Goal: Obtain resource: Obtain resource

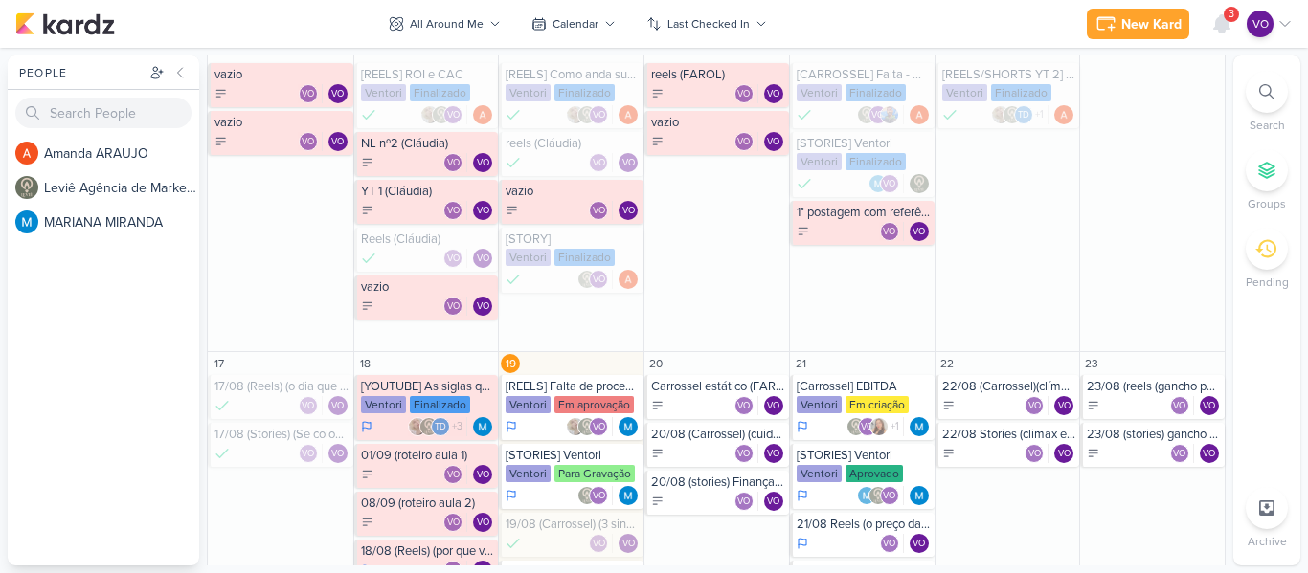
scroll to position [506, 0]
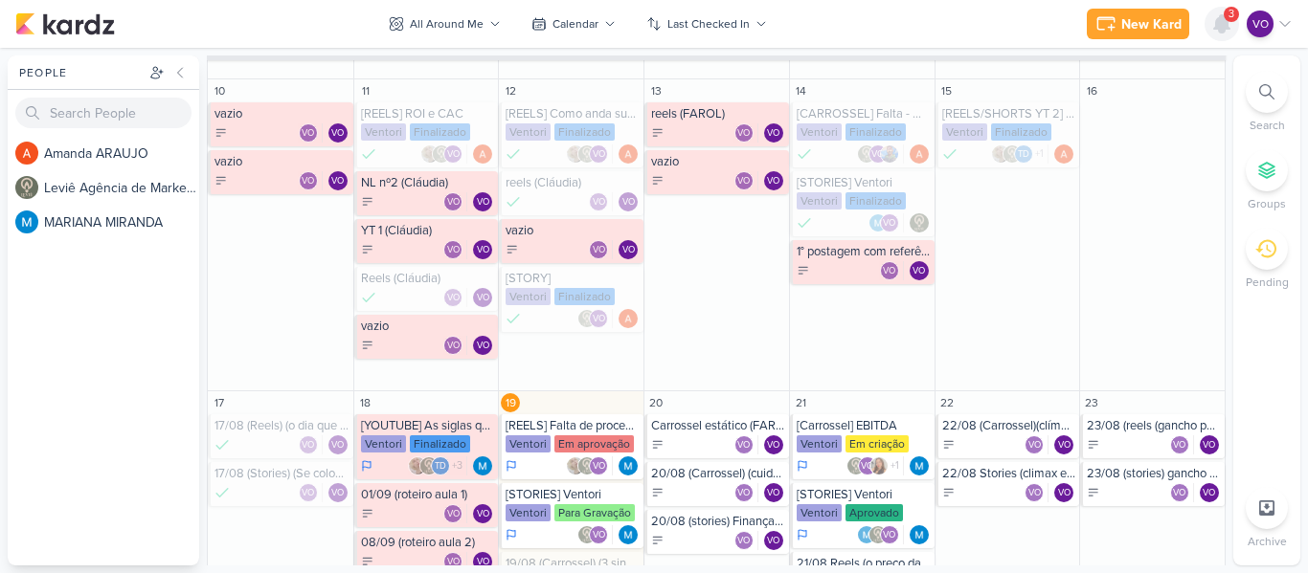
click at [1222, 15] on icon at bounding box center [1221, 23] width 15 height 17
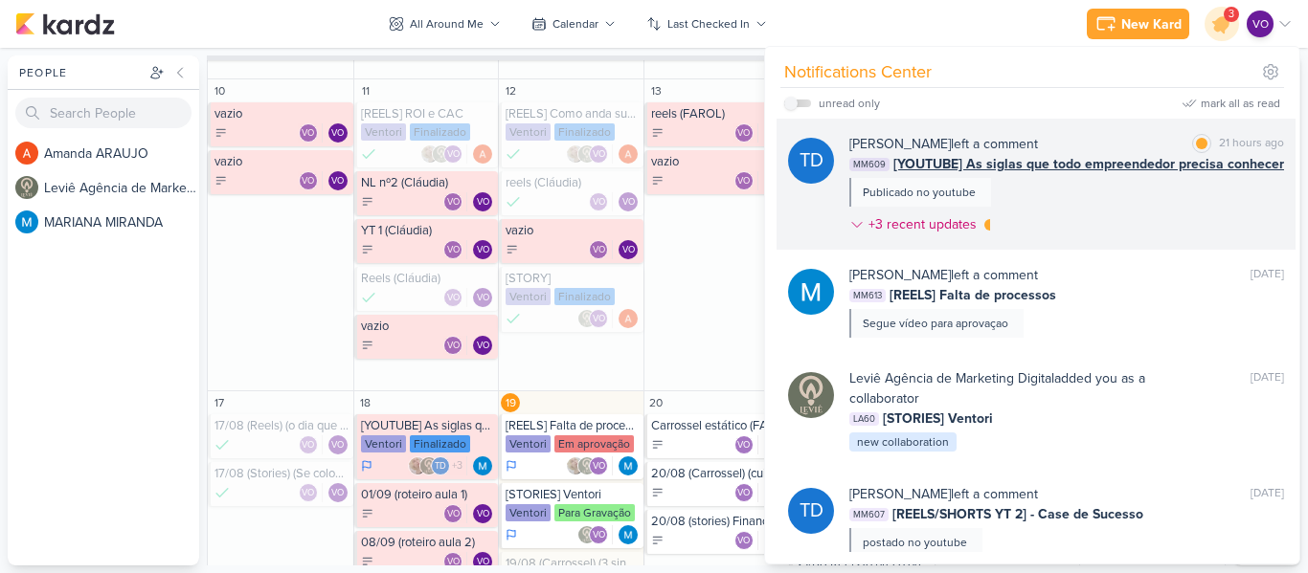
click at [1080, 189] on div "[PERSON_NAME] left a comment [PERSON_NAME] as read 21 hours ago MM609 [YOUTUBE]…" at bounding box center [1066, 188] width 435 height 108
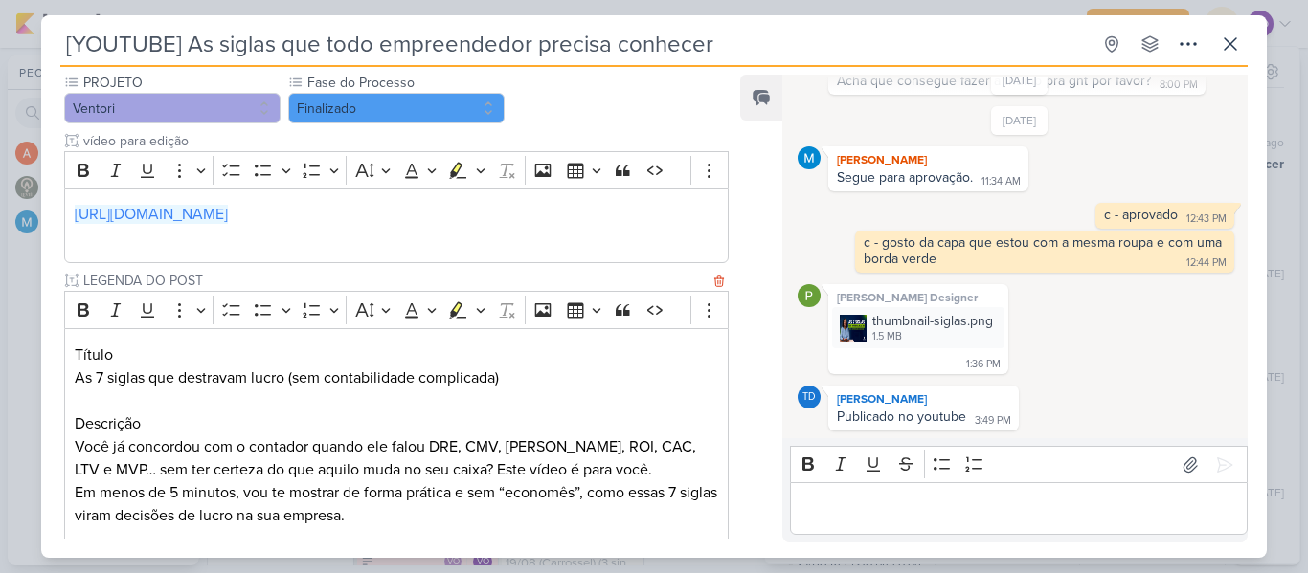
scroll to position [287, 0]
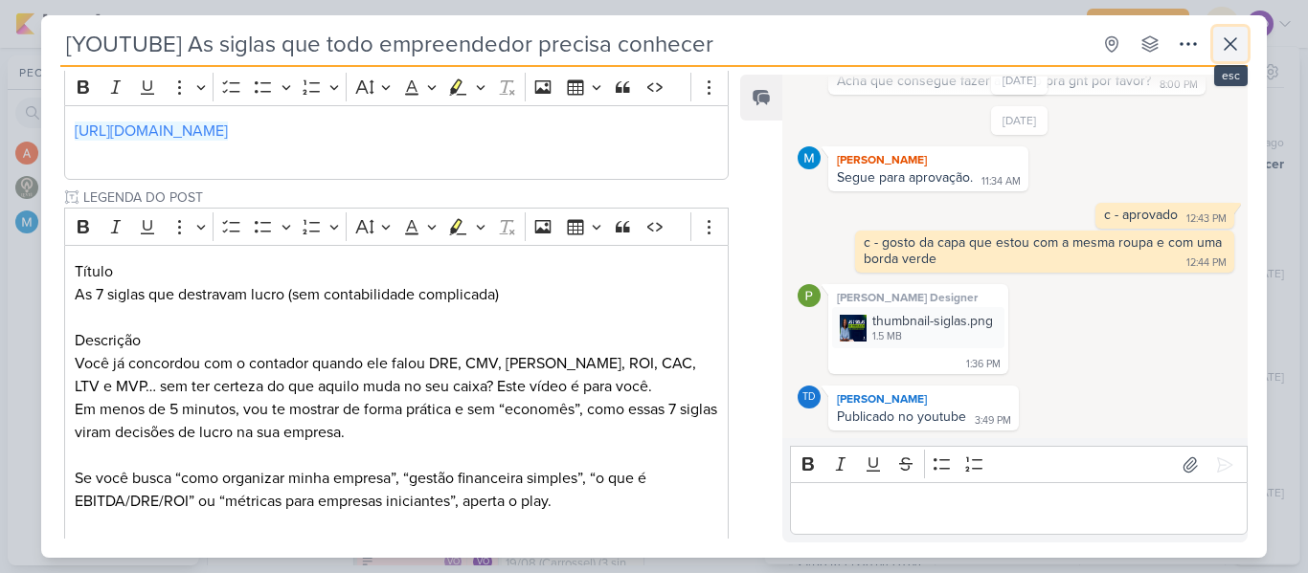
click at [1228, 47] on icon at bounding box center [1230, 43] width 11 height 11
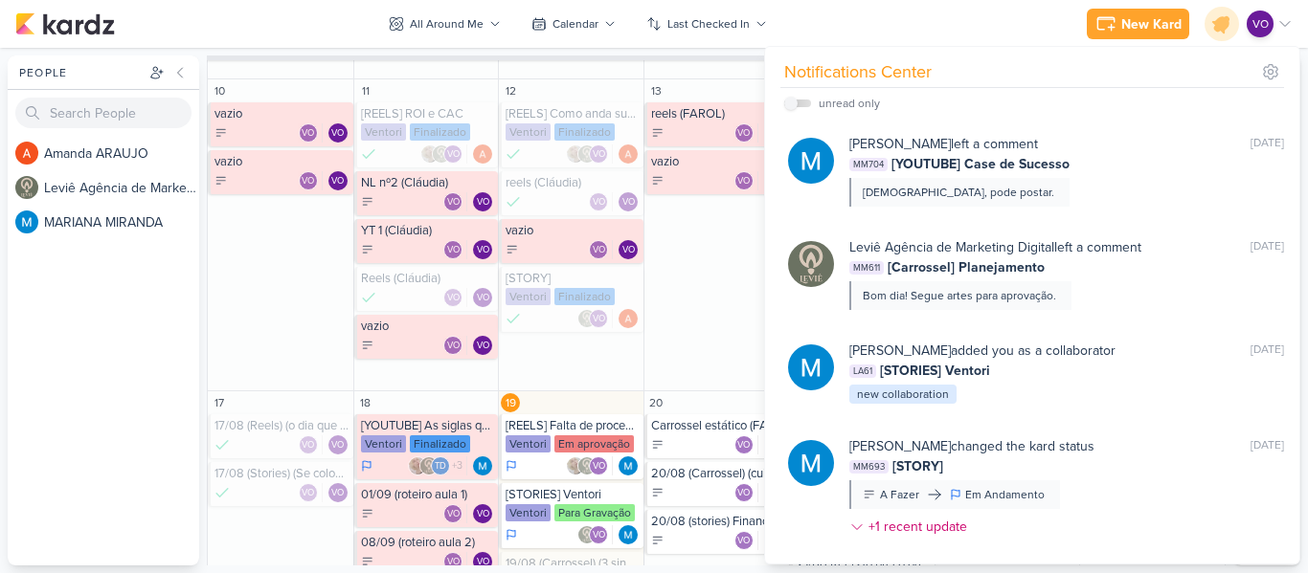
scroll to position [2156, 0]
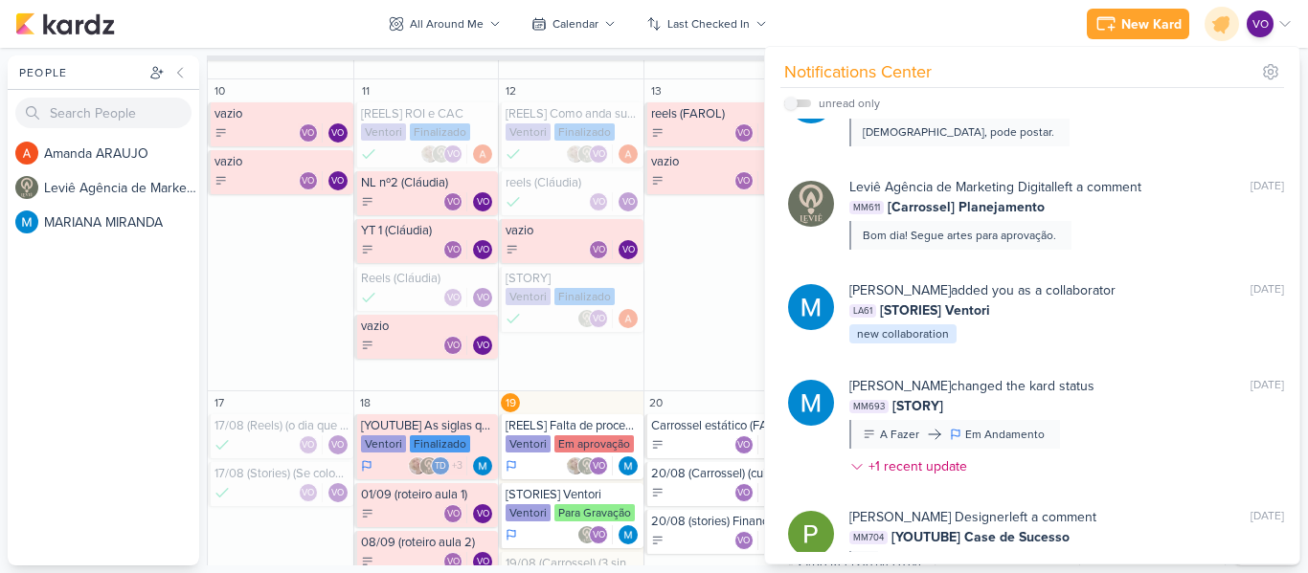
click at [822, 34] on div "New Kard Ctrl + k Notifications Center unread only" at bounding box center [653, 24] width 1277 height 48
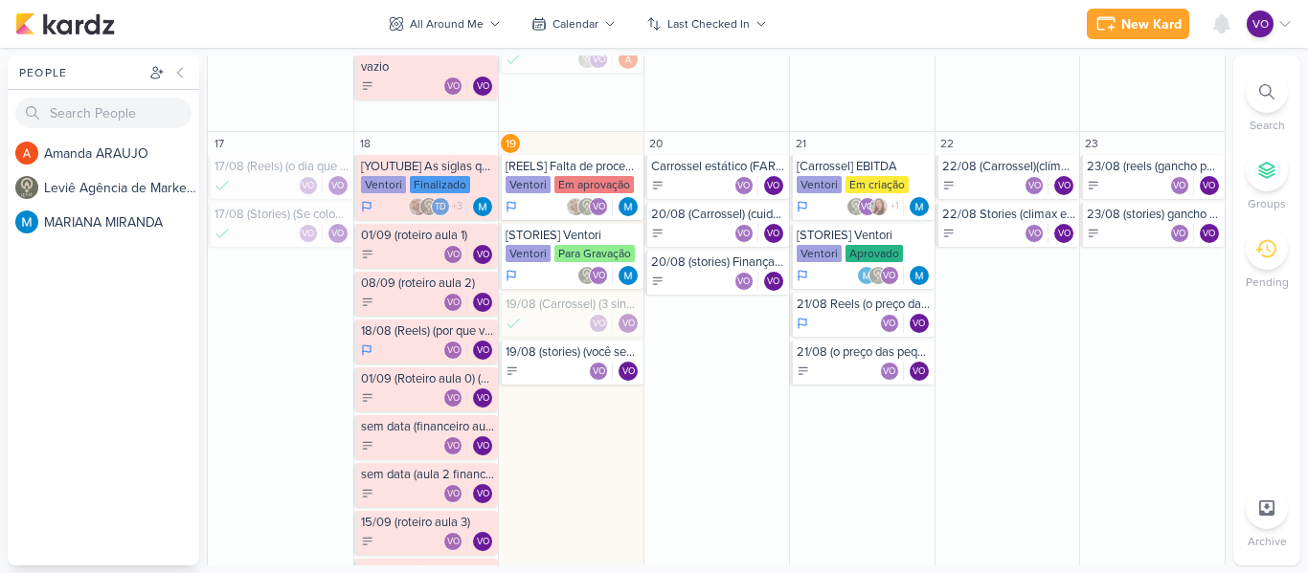
scroll to position [766, 0]
click at [393, 393] on div "VO VO" at bounding box center [428, 397] width 134 height 19
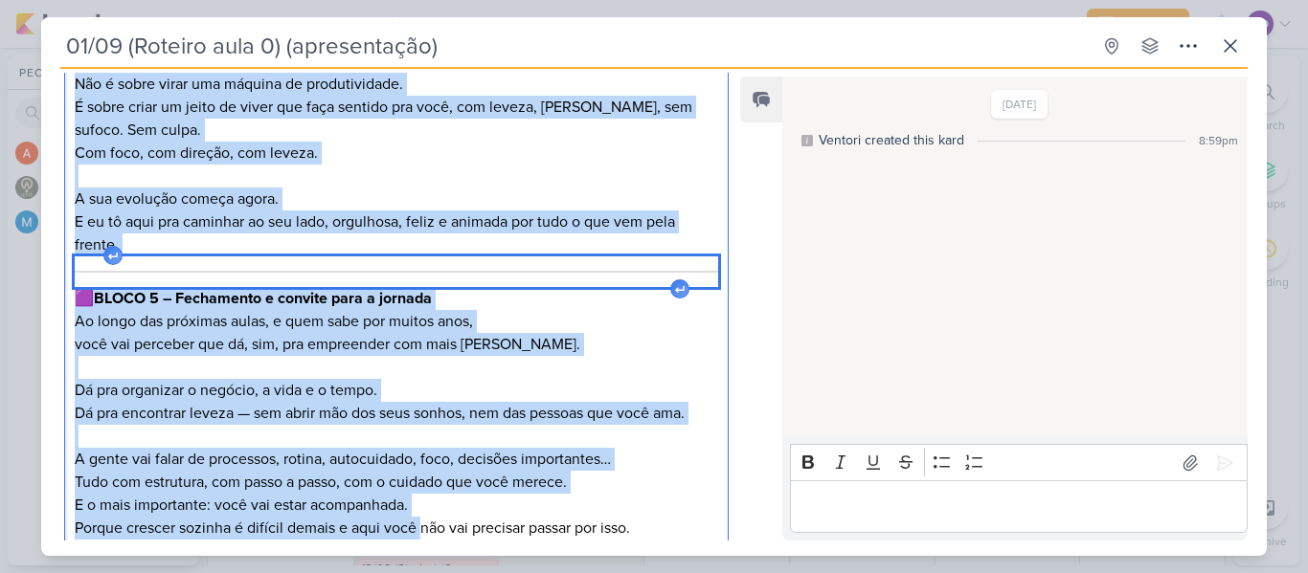
scroll to position [3633, 0]
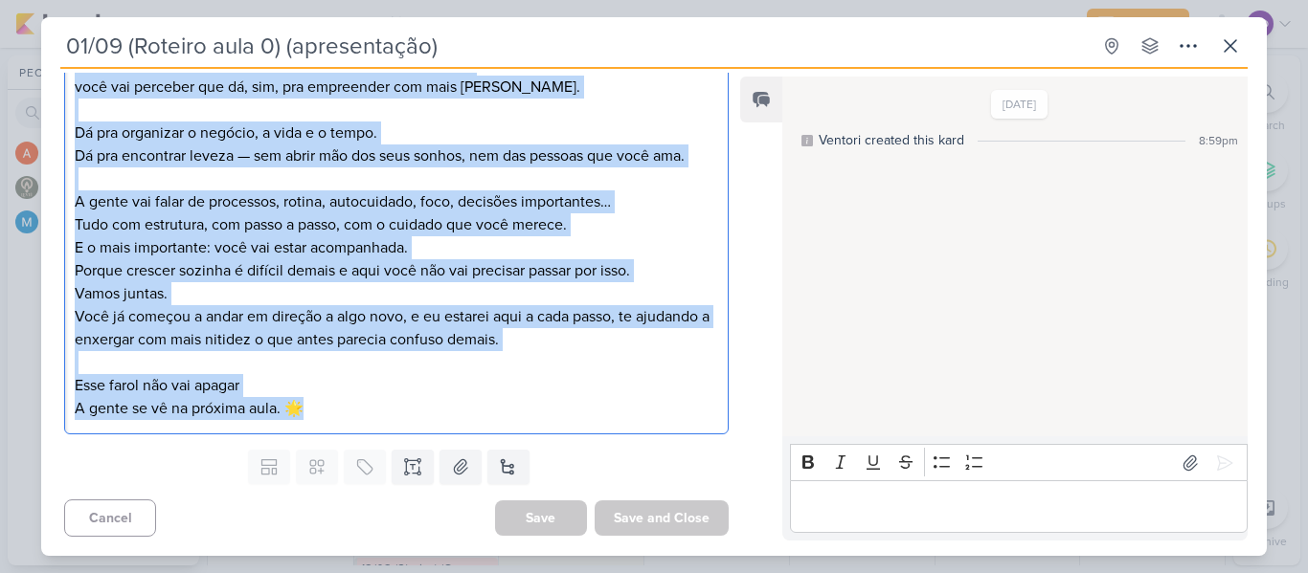
drag, startPoint x: 100, startPoint y: 338, endPoint x: 421, endPoint y: 557, distance: 389.3
click at [421, 557] on div "01/09 (Roteiro aula 0) (apresentação) Created by me" at bounding box center [654, 286] width 1308 height 573
copy div "LOREM 0 – Ipsu-dolors ametconse a elitse do eiusmod Te! Inci utlab etd-magna al…"
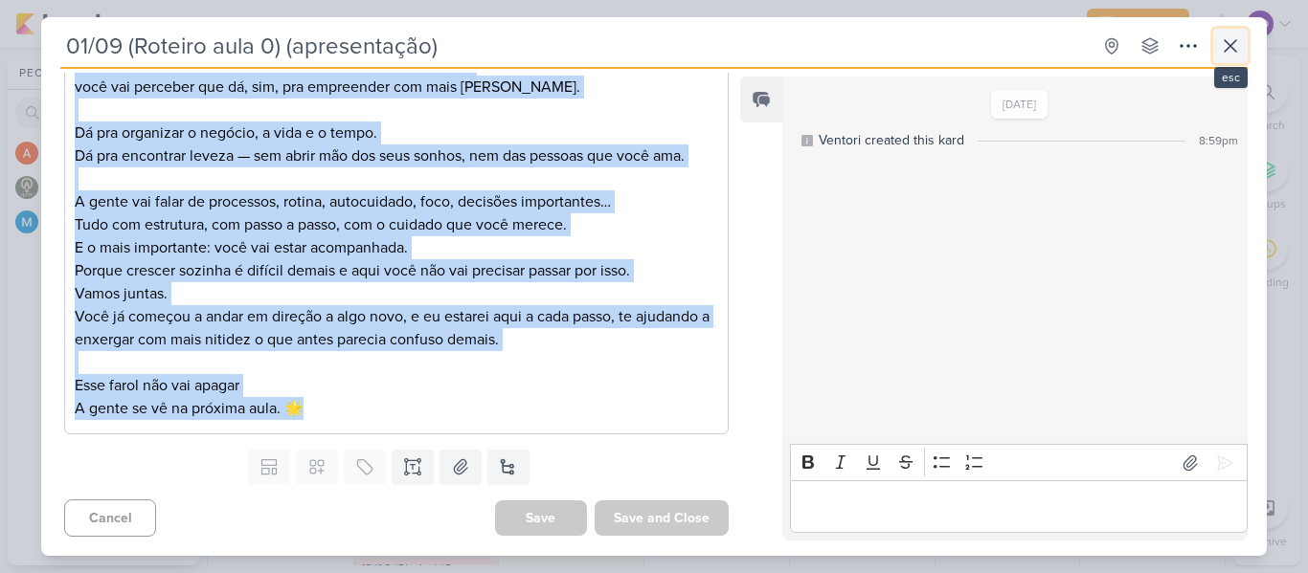
click at [1217, 44] on button at bounding box center [1230, 46] width 34 height 34
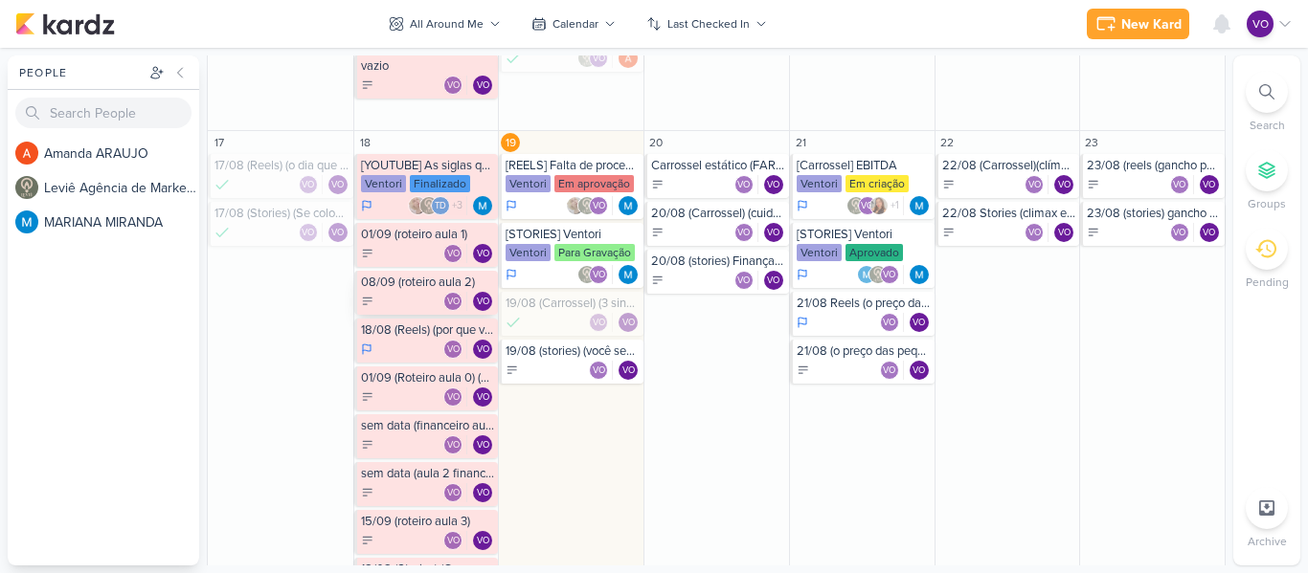
click at [412, 294] on div "VO VO" at bounding box center [428, 301] width 134 height 19
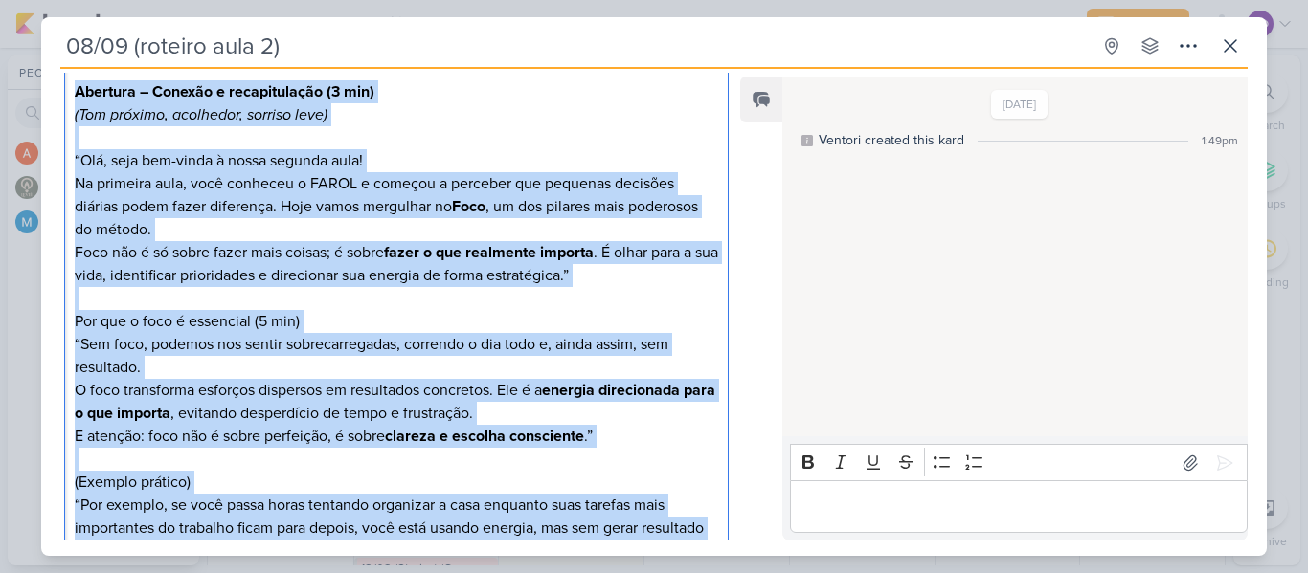
scroll to position [845, 0]
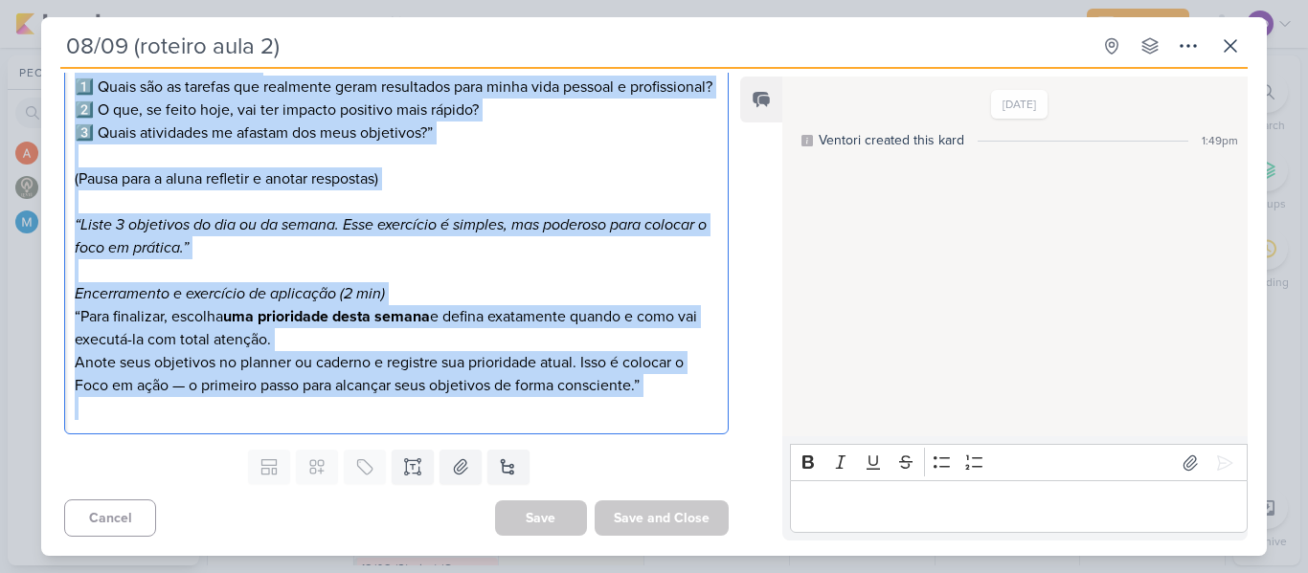
drag, startPoint x: 76, startPoint y: 334, endPoint x: 530, endPoint y: 615, distance: 534.3
click at [530, 573] on html "1.99.0 [GEOGRAPHIC_DATA] Ctrl + k Notifications Center unread only" at bounding box center [654, 286] width 1308 height 573
copy div "Loremips – Dolorsi a consecteturad (7 eli) (Sed doeiusm, temporinc, utlabor etd…"
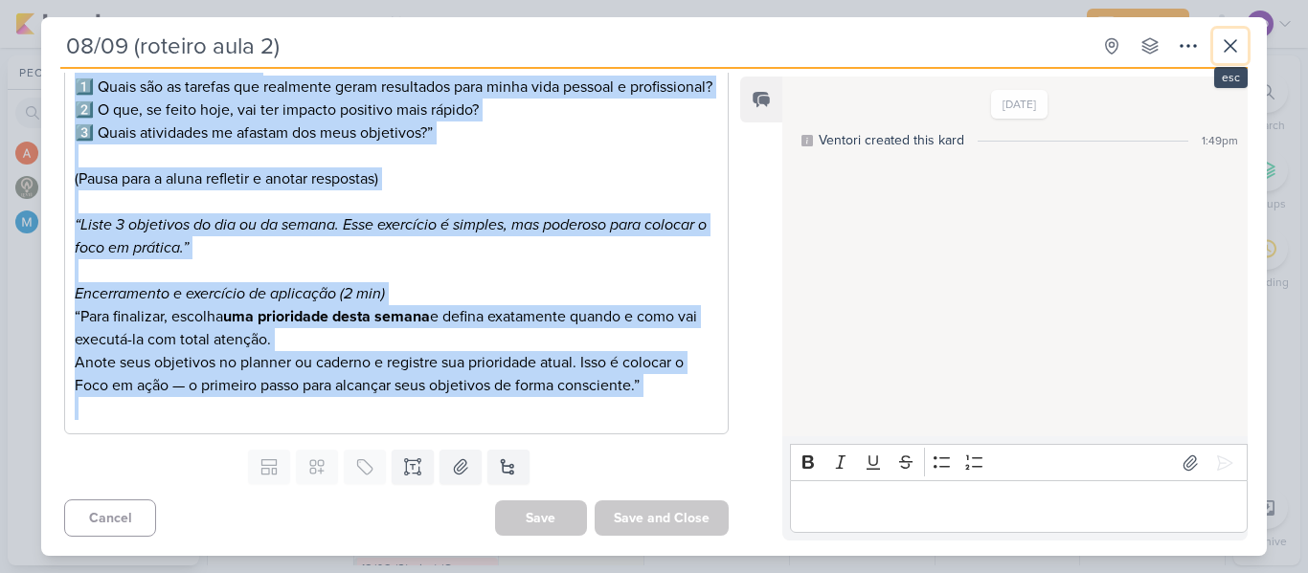
click at [1235, 34] on icon at bounding box center [1230, 45] width 23 height 23
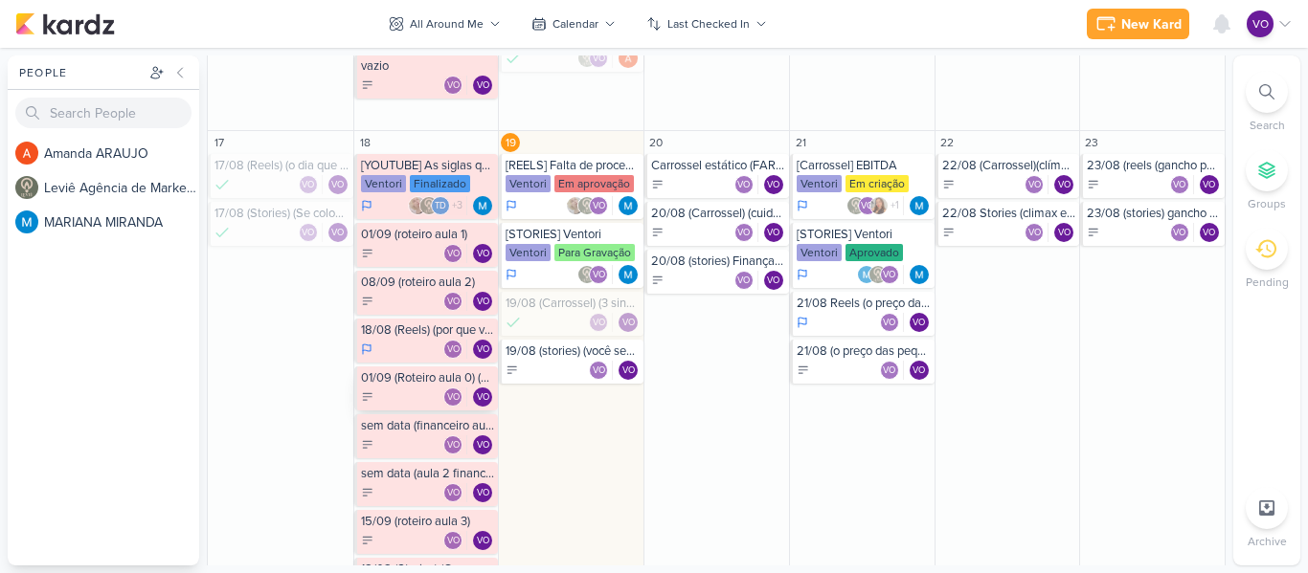
click at [424, 383] on div "01/09 (Roteiro aula 0) (apresentação)" at bounding box center [428, 378] width 134 height 15
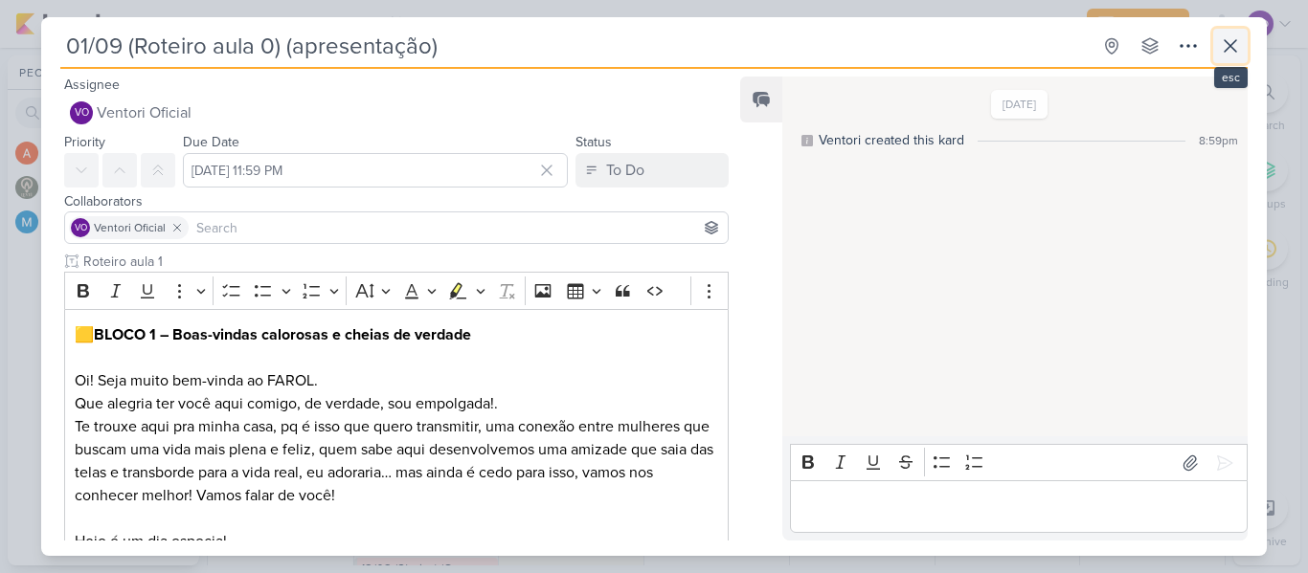
click at [1219, 43] on icon at bounding box center [1230, 45] width 23 height 23
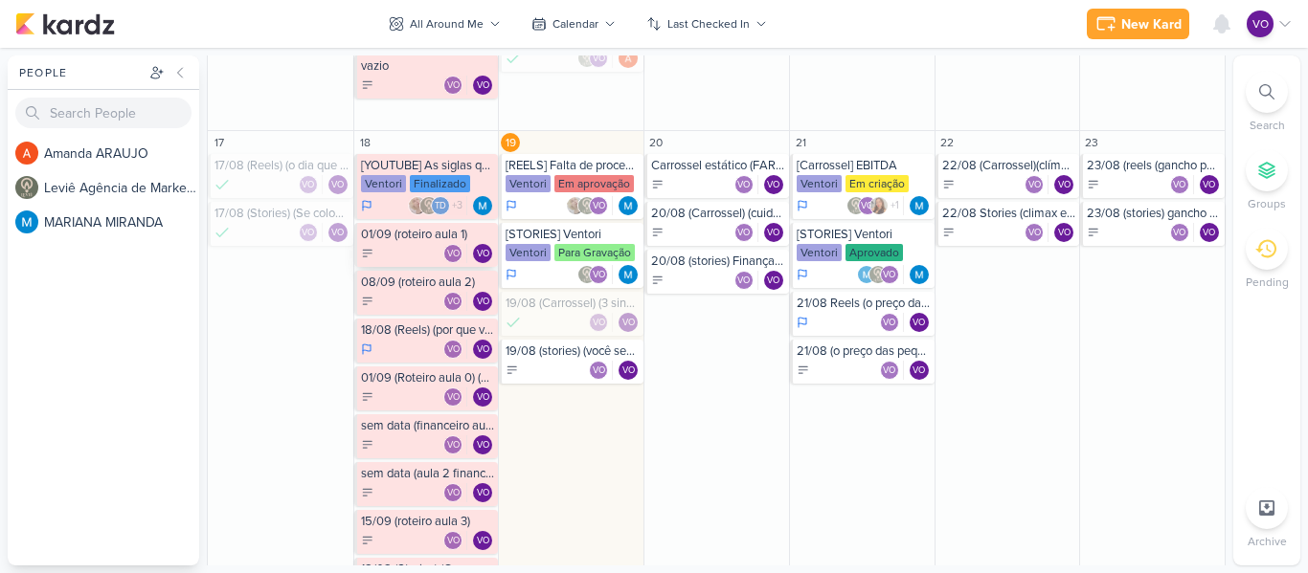
click at [396, 246] on div "VO VO" at bounding box center [428, 253] width 134 height 19
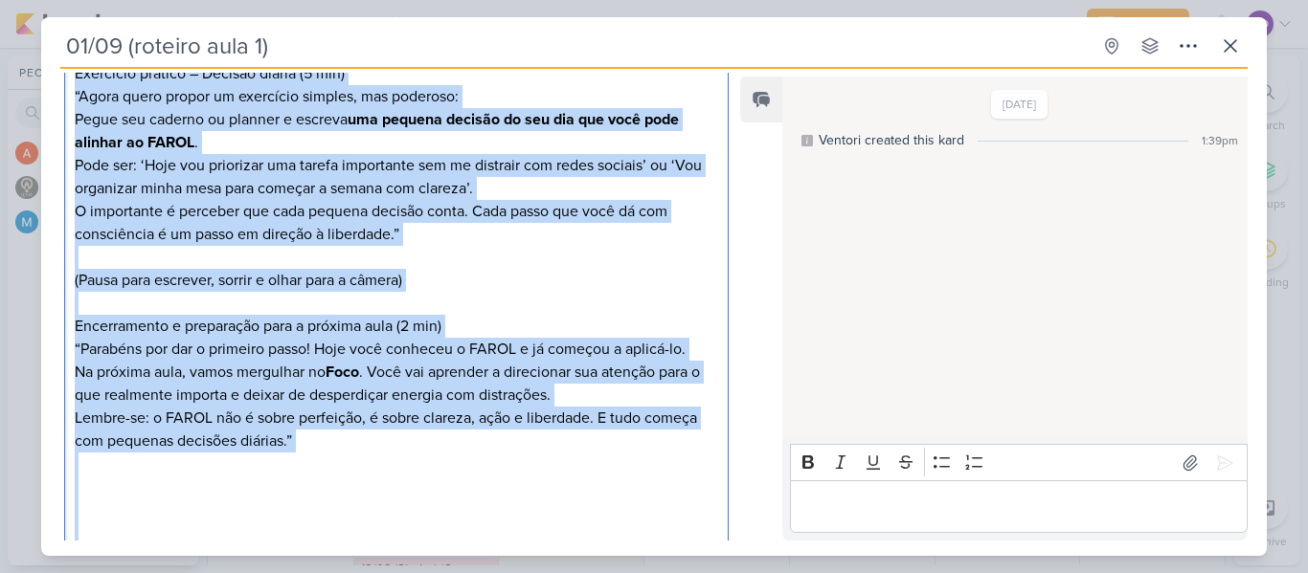
scroll to position [1420, 0]
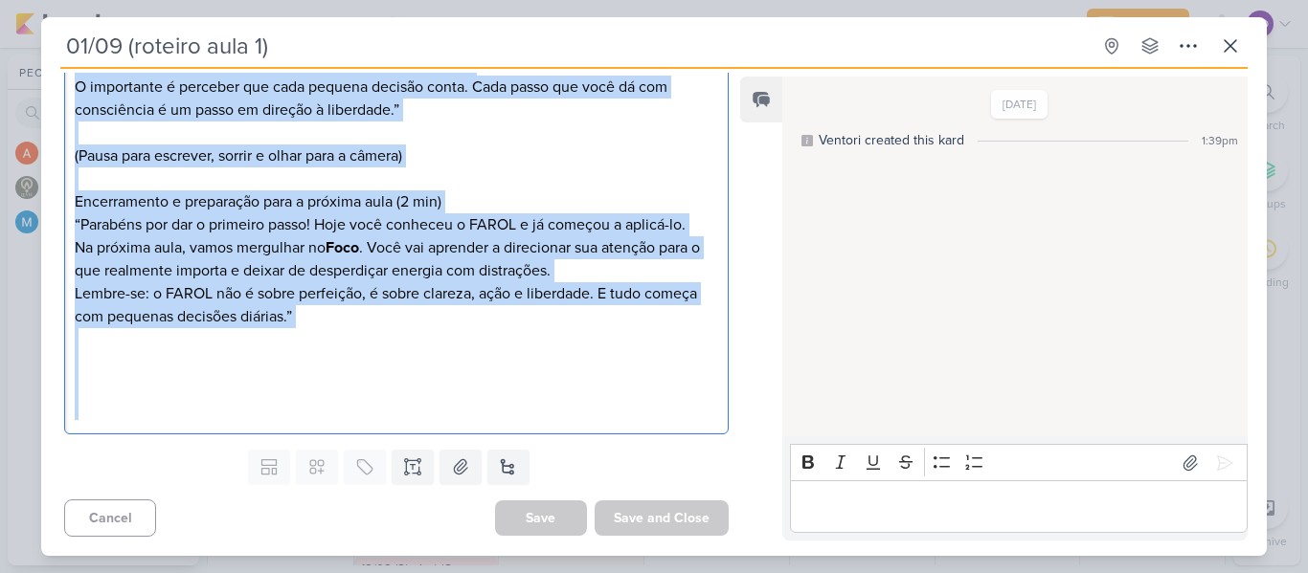
drag, startPoint x: 74, startPoint y: 332, endPoint x: 441, endPoint y: 577, distance: 441.9
click at [441, 573] on html "1.99.0 [GEOGRAPHIC_DATA] Ctrl + k Notifications Center unread only" at bounding box center [654, 286] width 1308 height 573
copy div "Lorem ipsumdo si ametcon adi elitsedd: eius te incidi utl, etdol ma aliquaenim …"
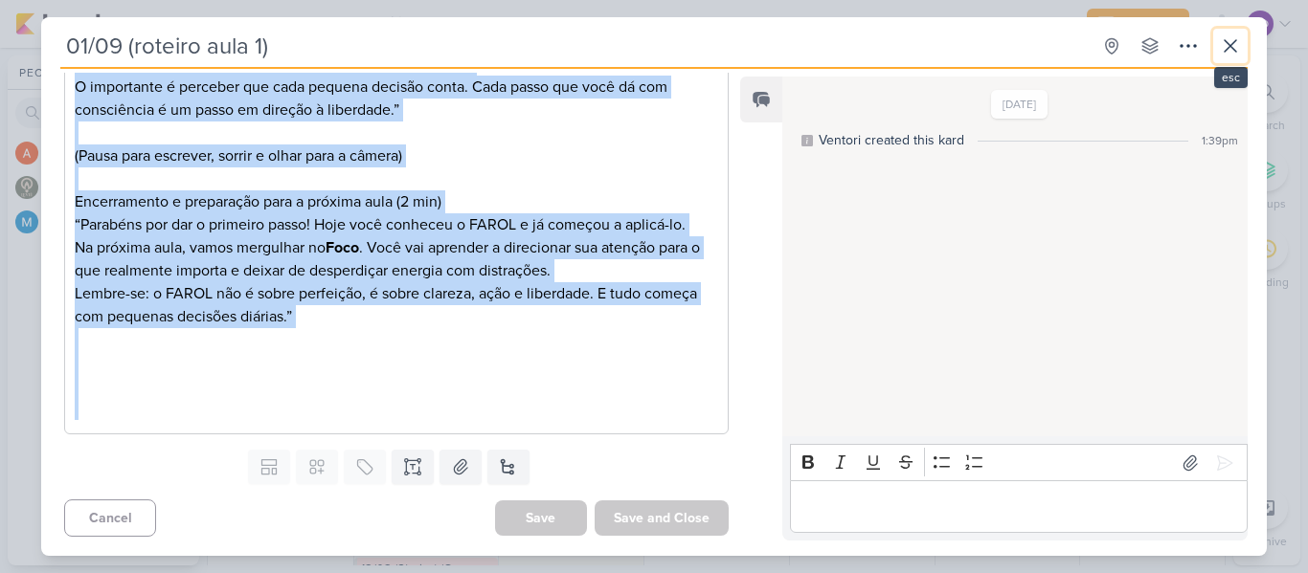
click at [1229, 51] on icon at bounding box center [1230, 45] width 23 height 23
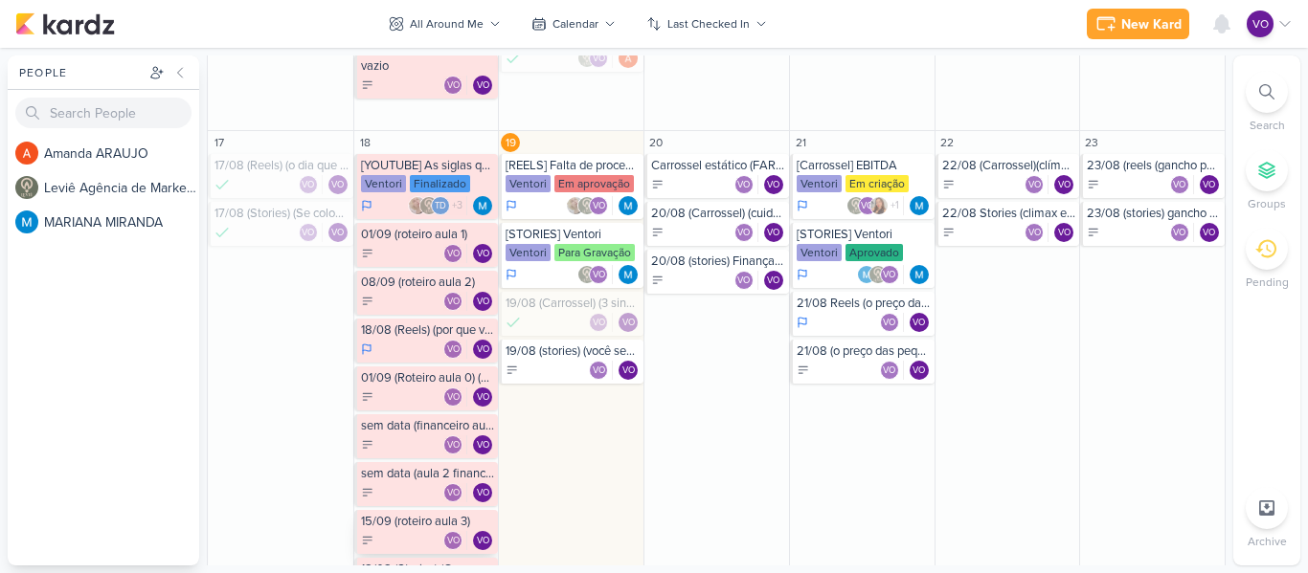
click at [379, 528] on div "15/09 (roteiro aula 3)" at bounding box center [428, 521] width 134 height 15
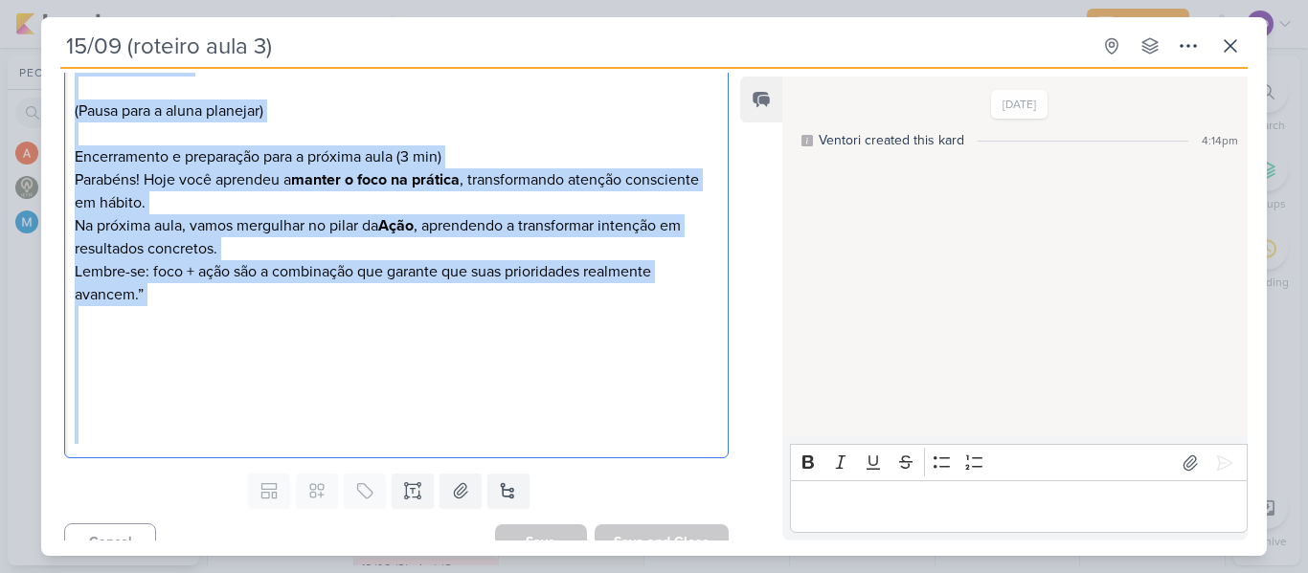
scroll to position [1535, 0]
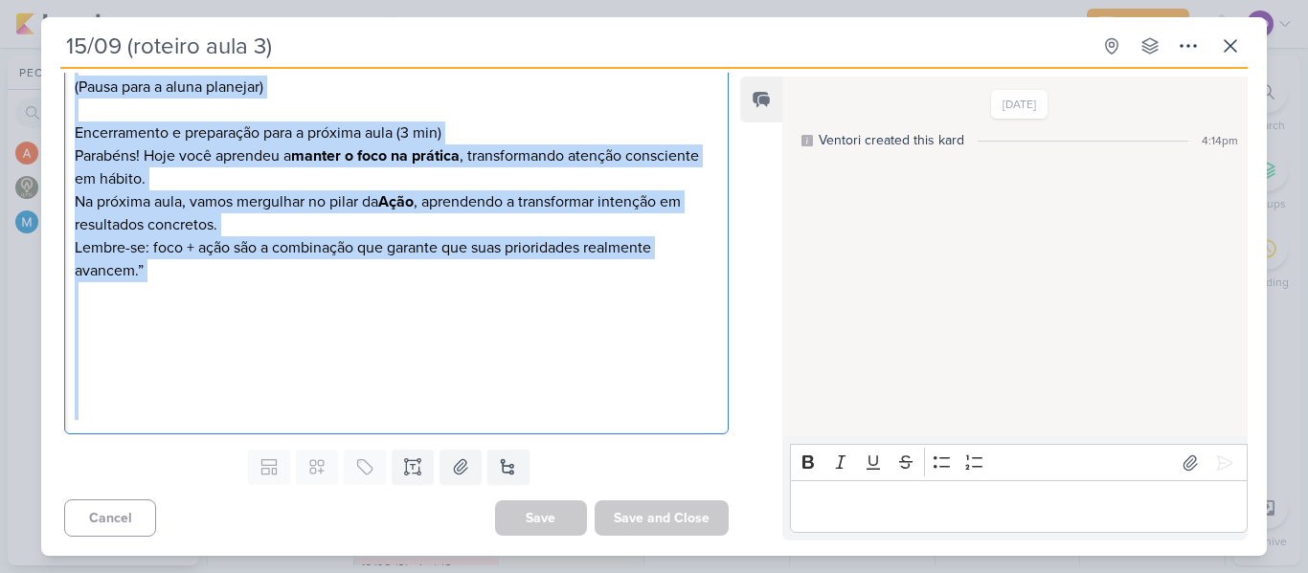
drag, startPoint x: 77, startPoint y: 339, endPoint x: 429, endPoint y: 581, distance: 427.6
click at [429, 573] on html "1.99.0 [GEOGRAPHIC_DATA] Ctrl + k Notifications Center unread only" at bounding box center [654, 286] width 1308 height 573
copy div "Loremips – Dolorsi a consecteturad (0 eli) (Sed doeiusm, temporinc, utlabor etd…"
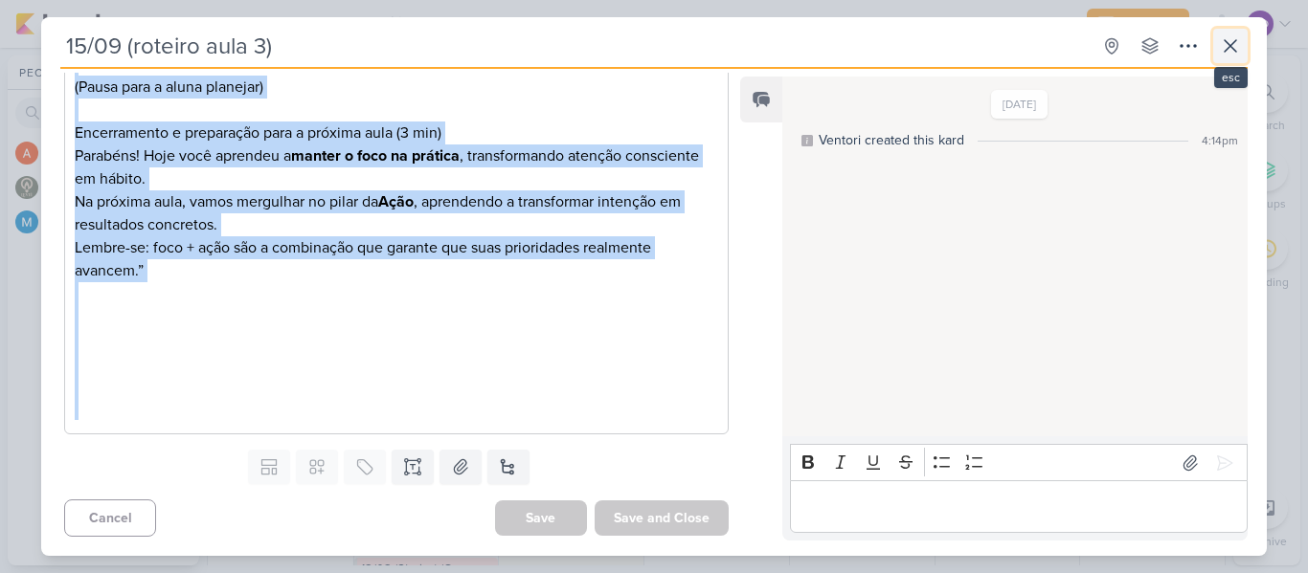
click at [1236, 43] on icon at bounding box center [1230, 45] width 23 height 23
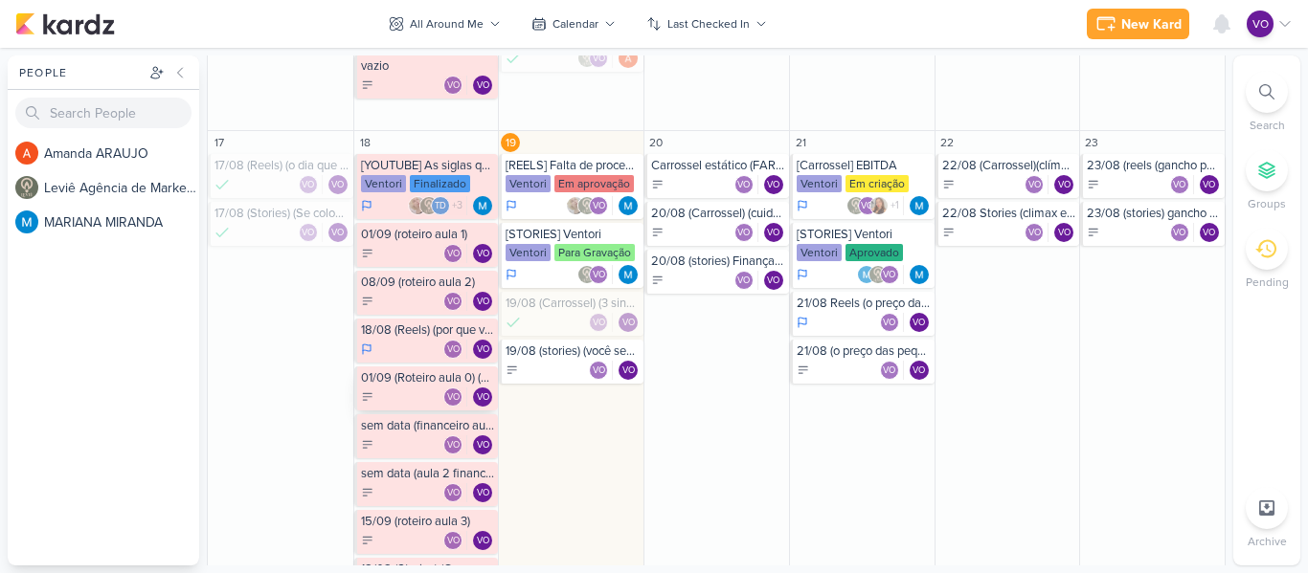
click at [393, 381] on div "01/09 (Roteiro aula 0) (apresentação)" at bounding box center [428, 378] width 134 height 15
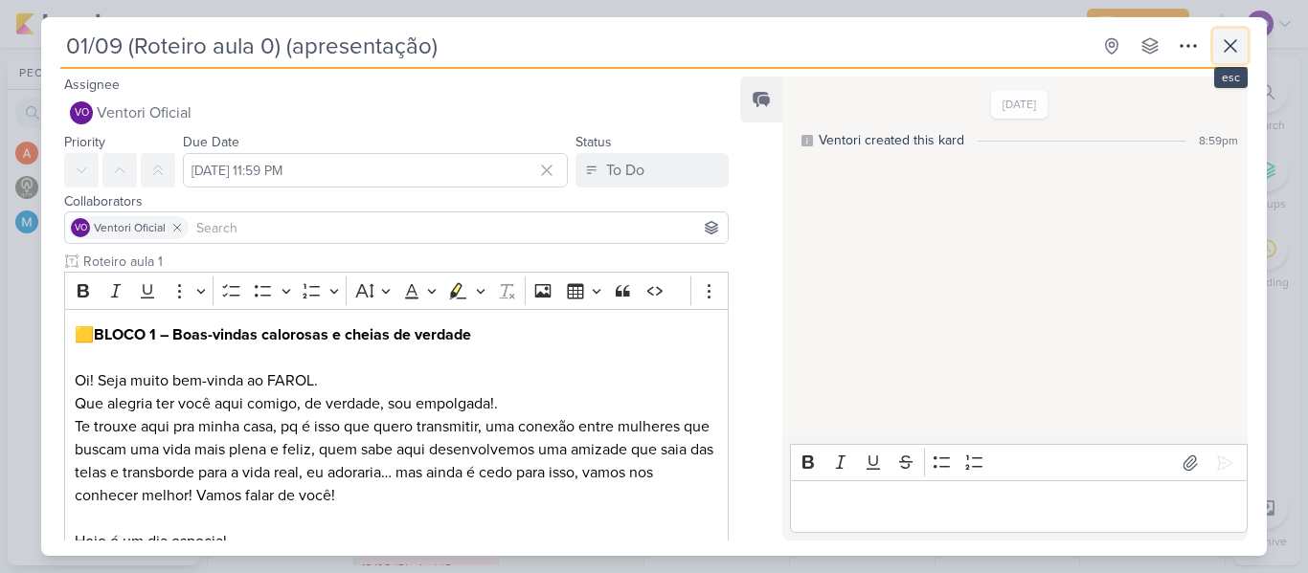
click at [1221, 42] on icon at bounding box center [1230, 45] width 23 height 23
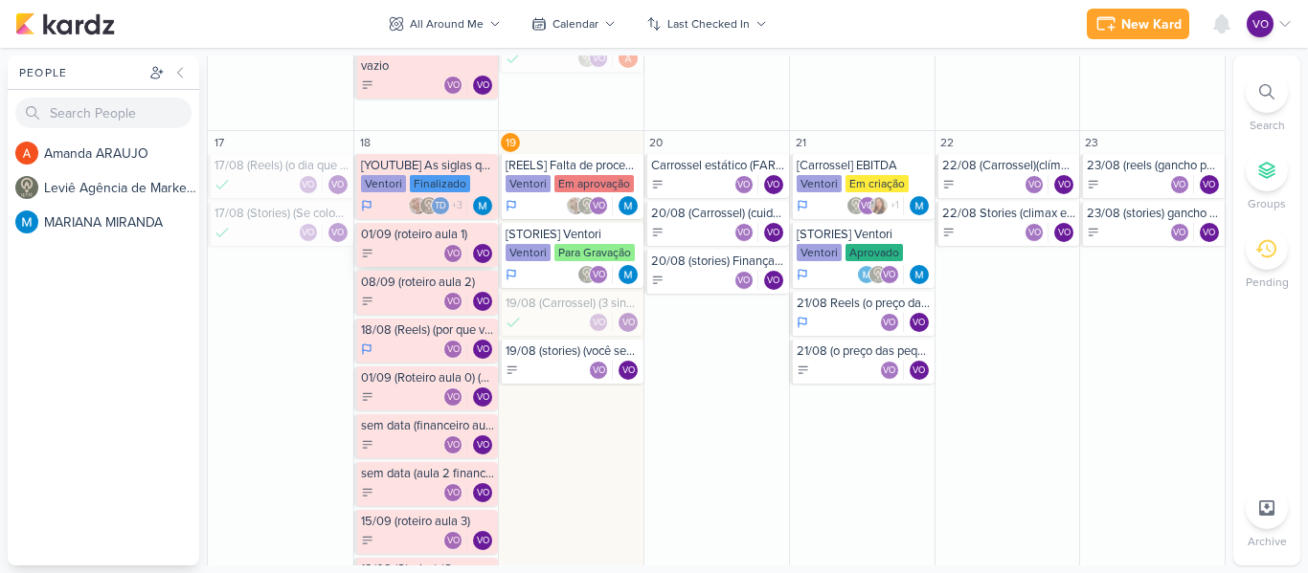
click at [395, 247] on div "VO VO" at bounding box center [428, 253] width 134 height 19
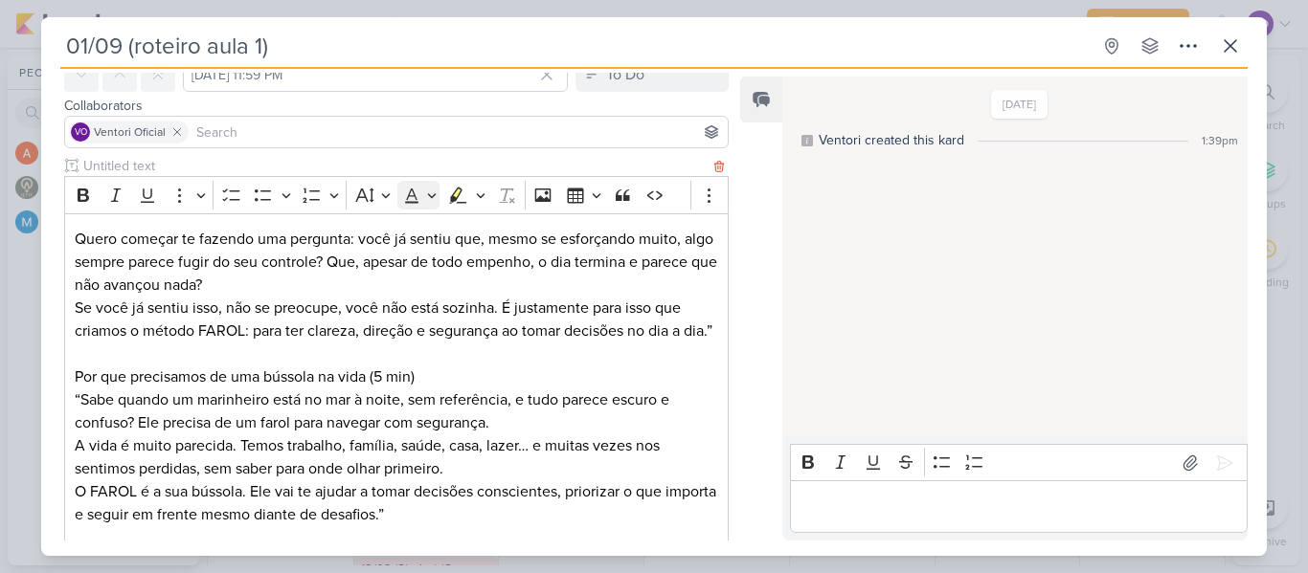
scroll to position [191, 0]
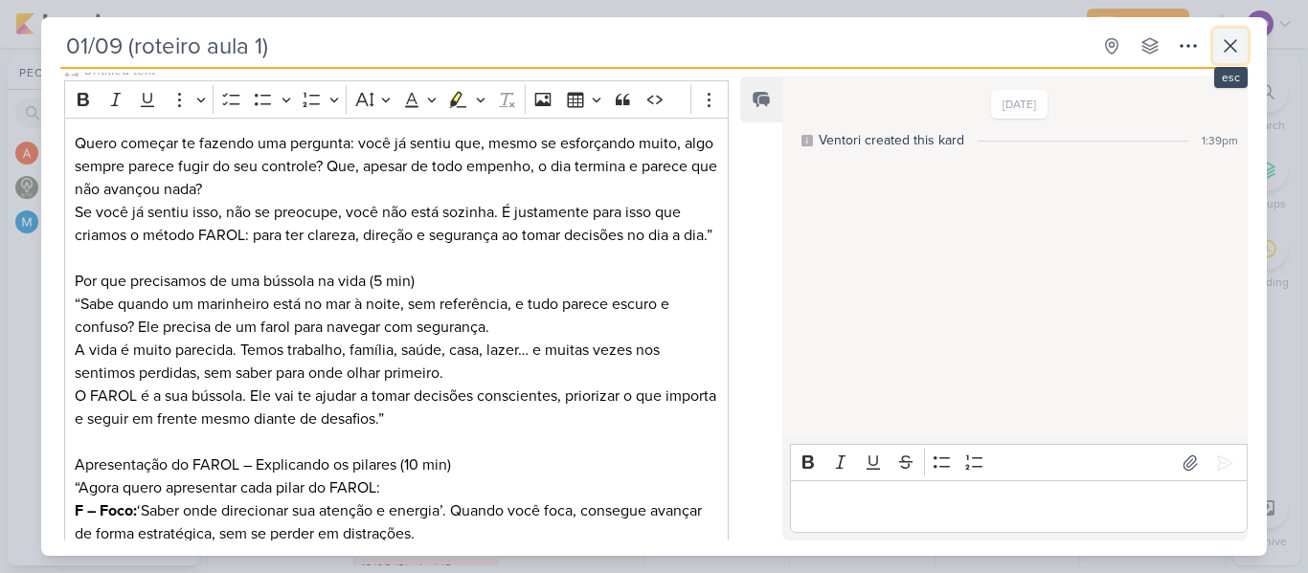
click at [1227, 37] on icon at bounding box center [1230, 45] width 23 height 23
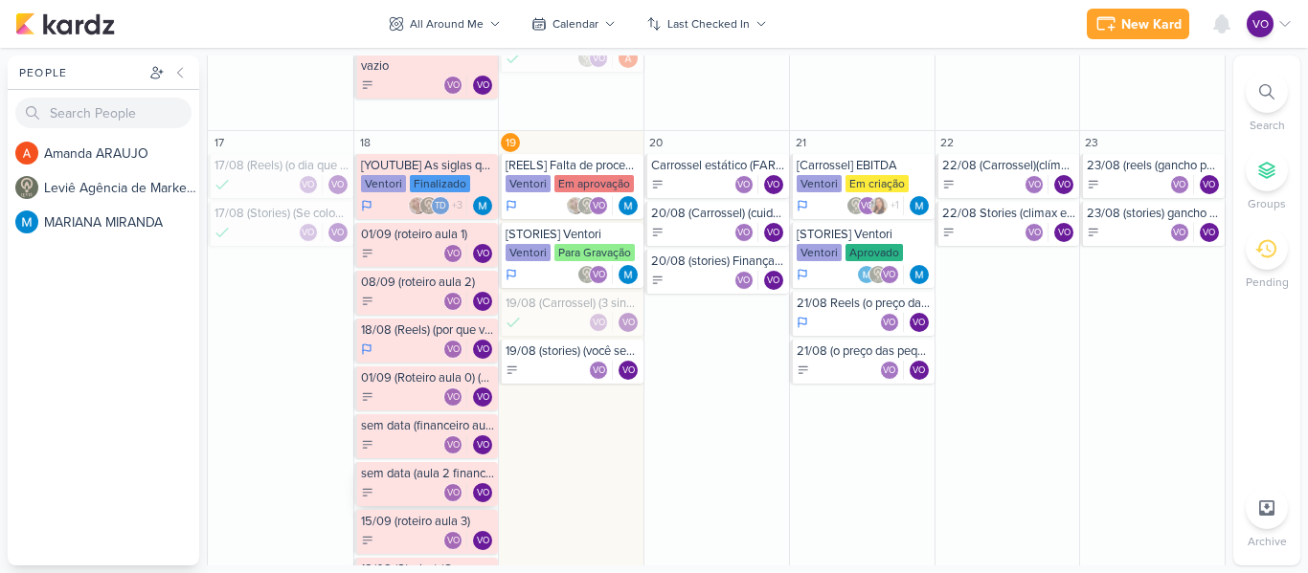
click at [403, 483] on div "sem data (aula 2 financeiro, plano financeiro pessoal) VO VO" at bounding box center [426, 484] width 145 height 44
